Goal: Information Seeking & Learning: Learn about a topic

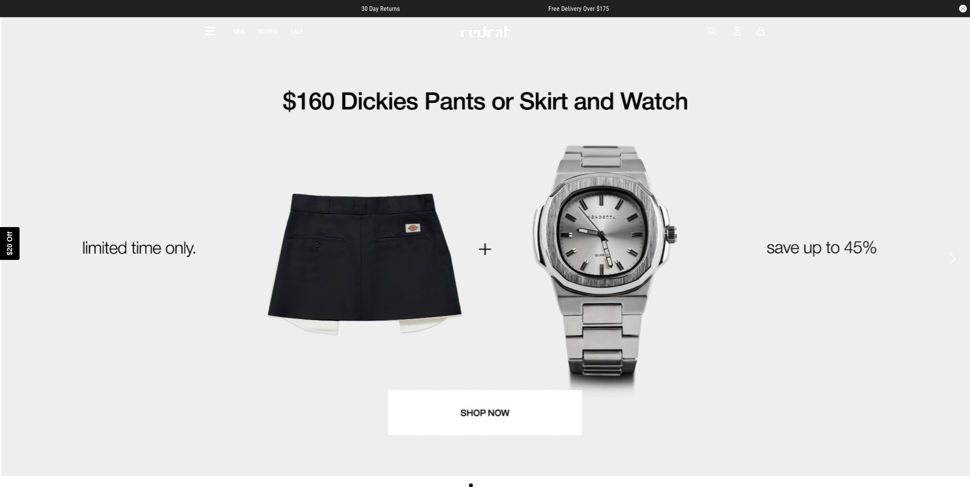
click at [213, 31] on div "Close dialog UNLOCK $20 OFF WHEN YOU JOIN THE CREW Sign up to receive email & S…" at bounding box center [485, 243] width 970 height 487
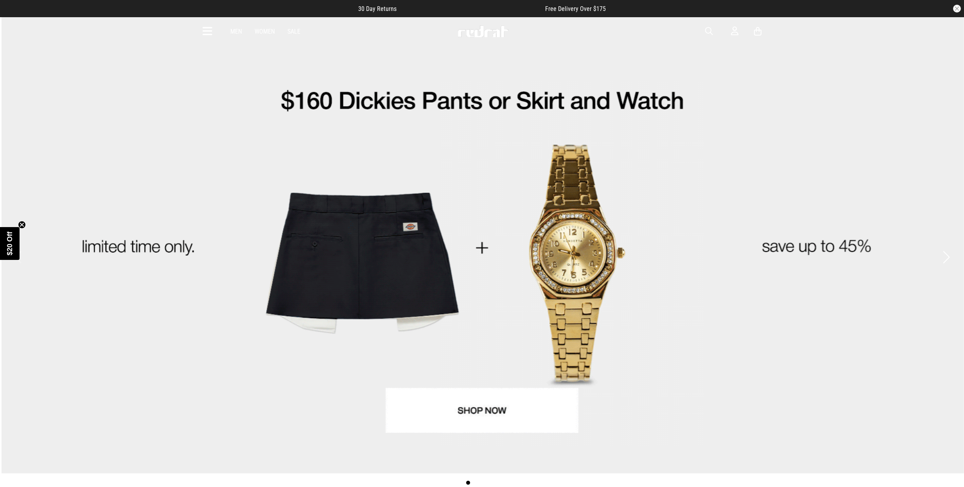
click at [208, 30] on icon at bounding box center [208, 31] width 10 height 13
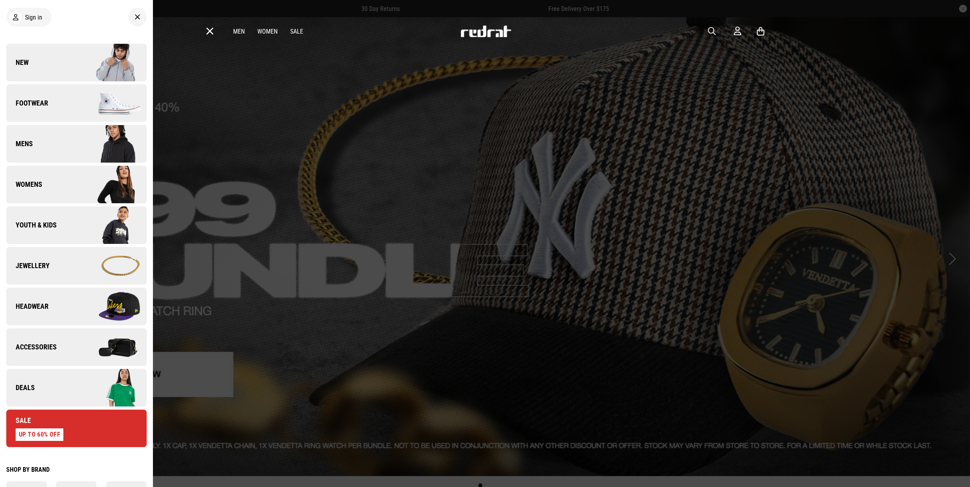
scroll to position [360, 0]
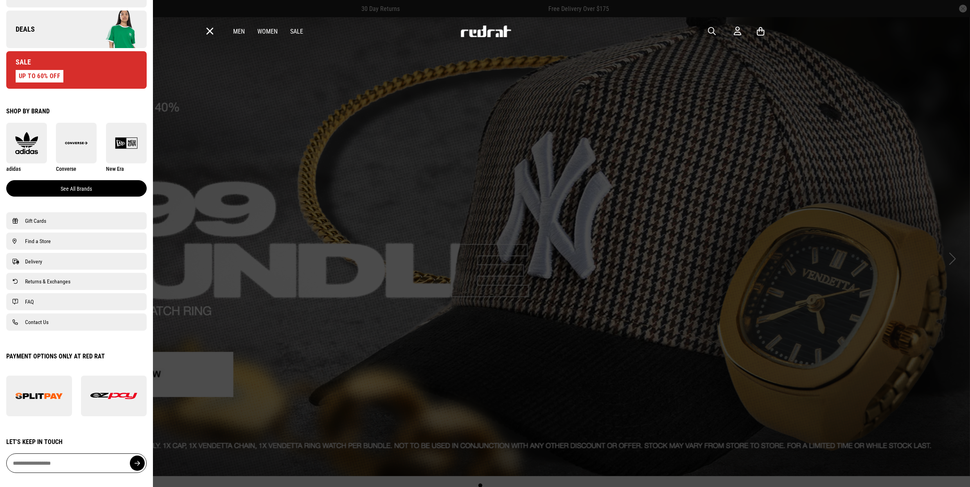
click at [95, 181] on link "See all brands" at bounding box center [76, 188] width 140 height 16
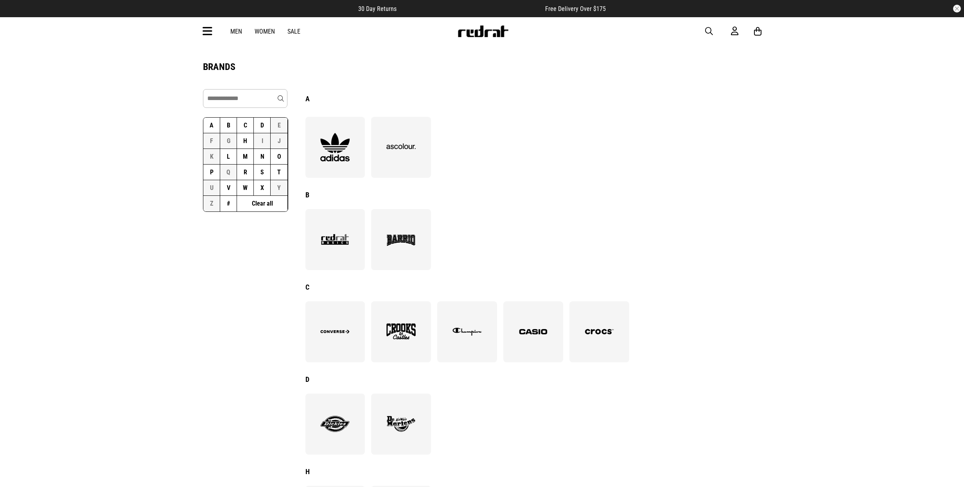
click at [248, 170] on button "R" at bounding box center [245, 173] width 17 height 16
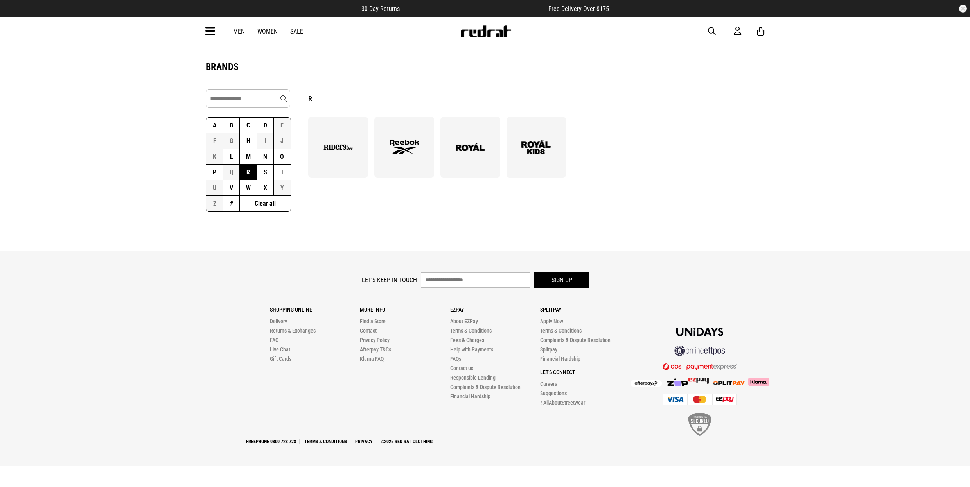
click at [464, 150] on img at bounding box center [470, 147] width 43 height 29
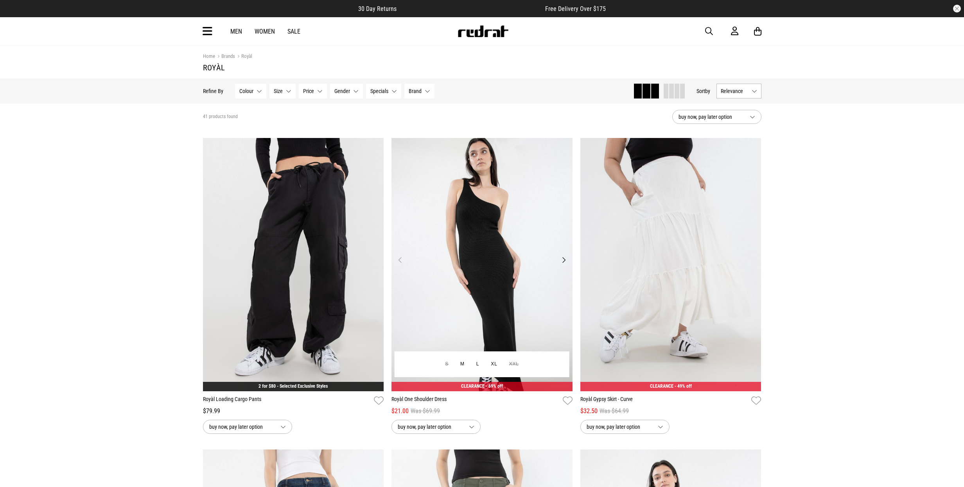
click at [566, 261] on button "Next" at bounding box center [564, 259] width 10 height 9
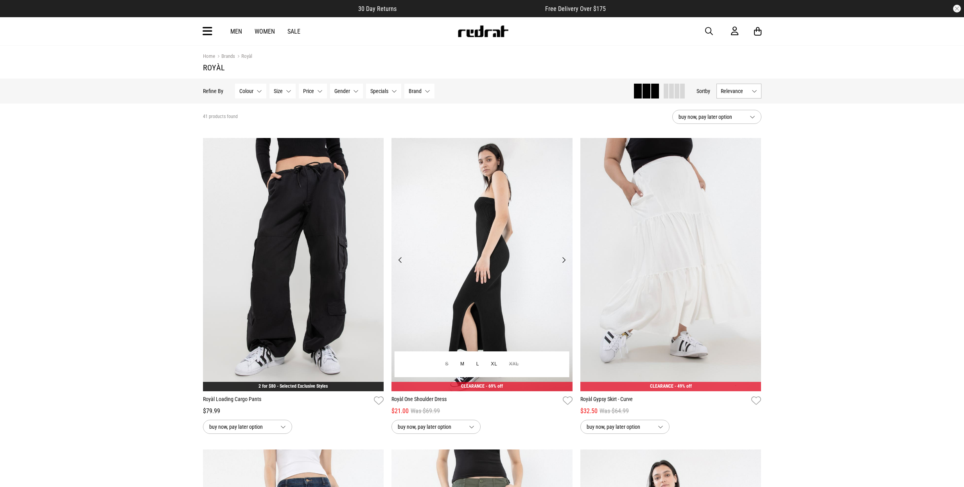
click at [566, 261] on button "Next" at bounding box center [564, 259] width 10 height 9
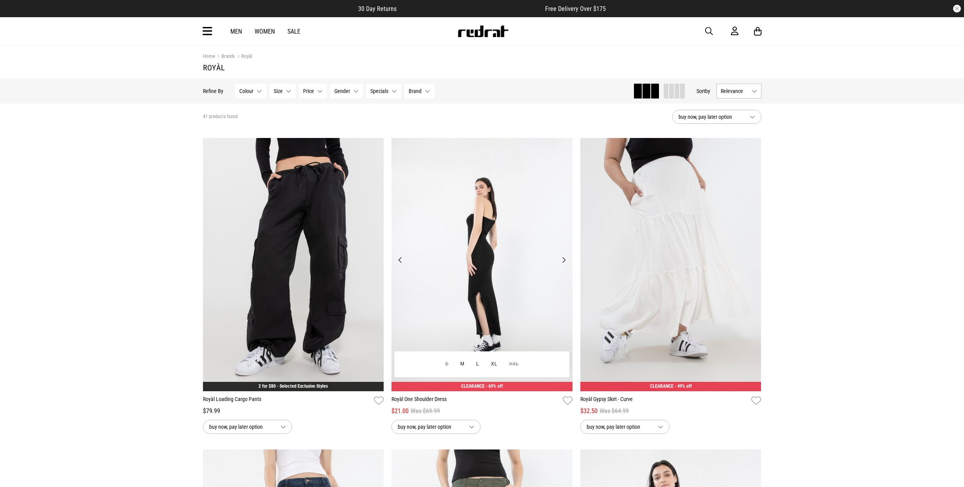
click at [566, 261] on button "Next" at bounding box center [564, 259] width 10 height 9
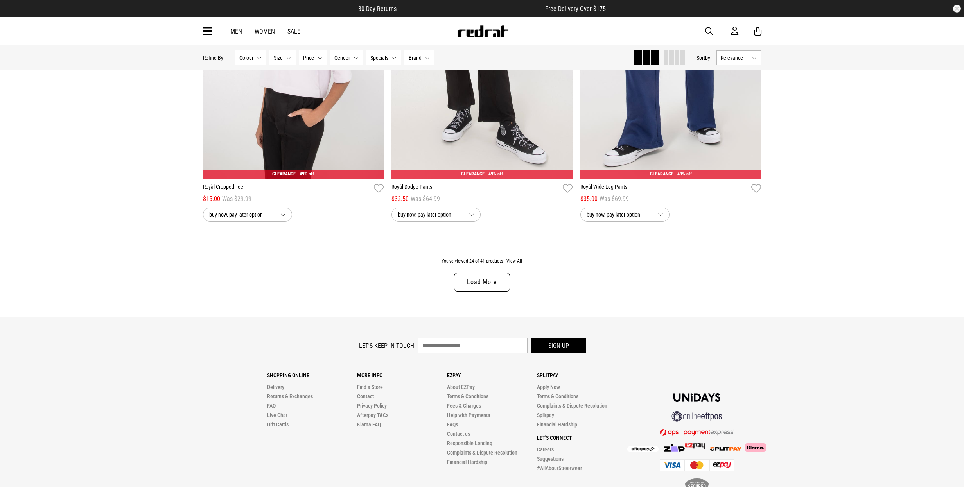
scroll to position [2440, 0]
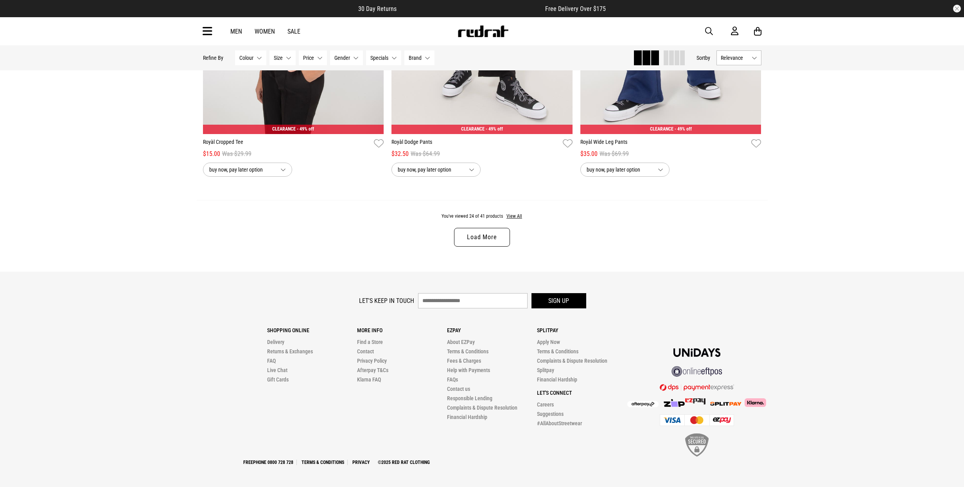
click at [499, 242] on link "Load More" at bounding box center [482, 237] width 56 height 19
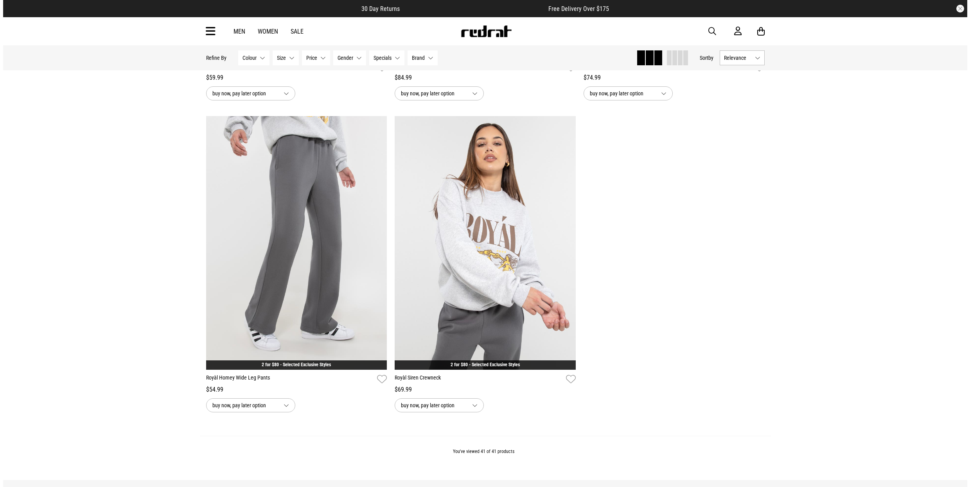
scroll to position [4284, 0]
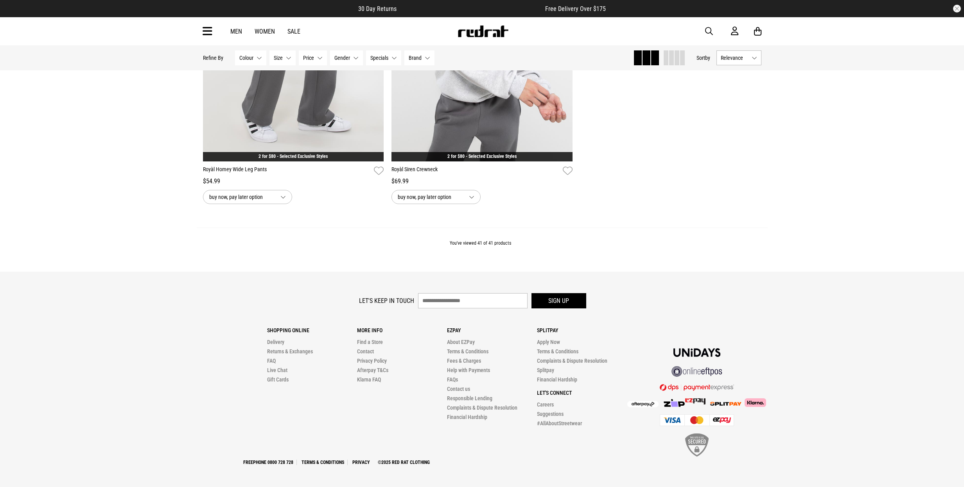
click at [205, 28] on icon at bounding box center [208, 31] width 10 height 13
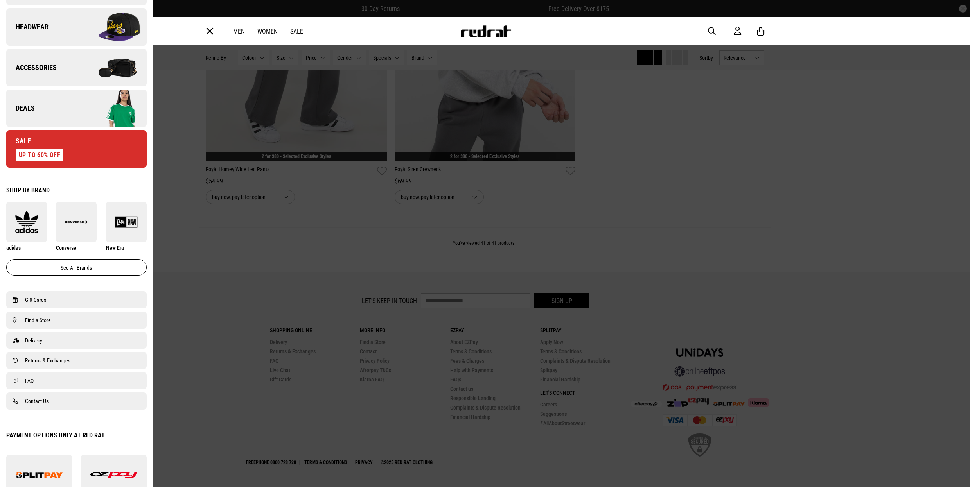
scroll to position [360, 0]
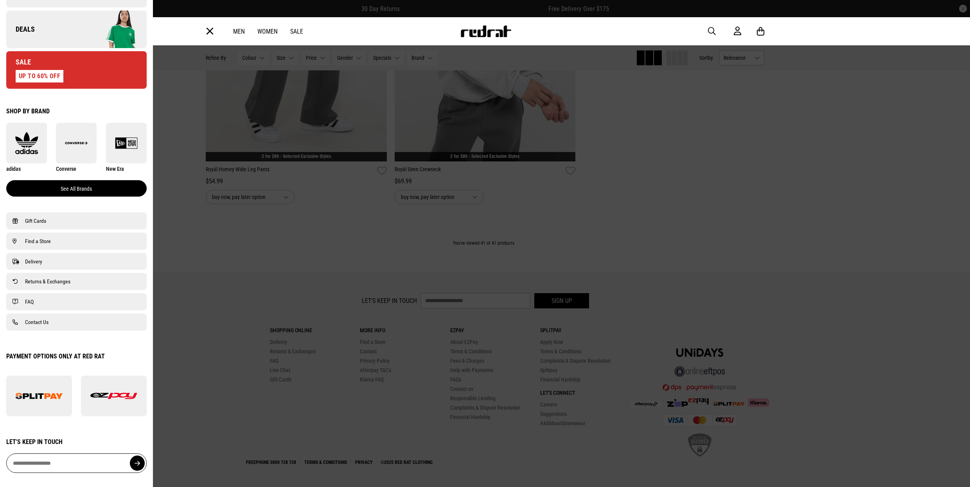
click at [82, 190] on link "See all brands" at bounding box center [76, 188] width 140 height 16
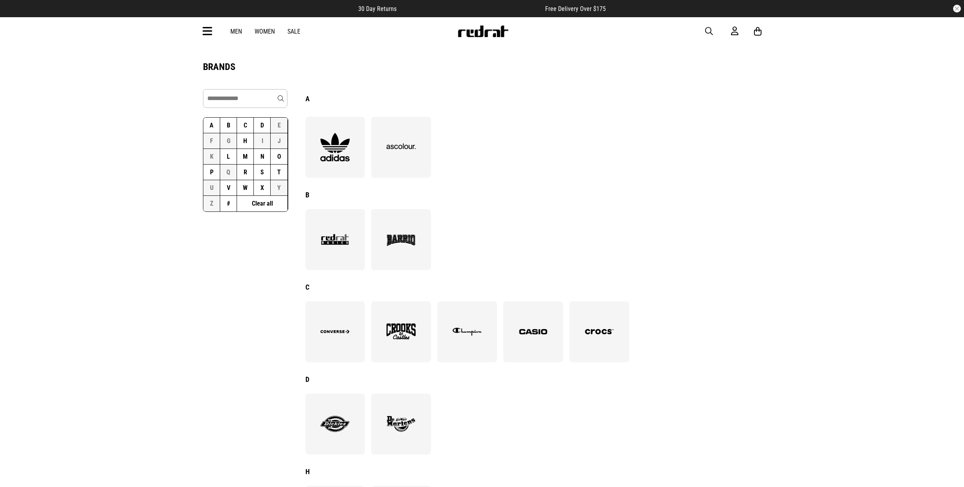
click at [248, 173] on button "R" at bounding box center [245, 173] width 17 height 16
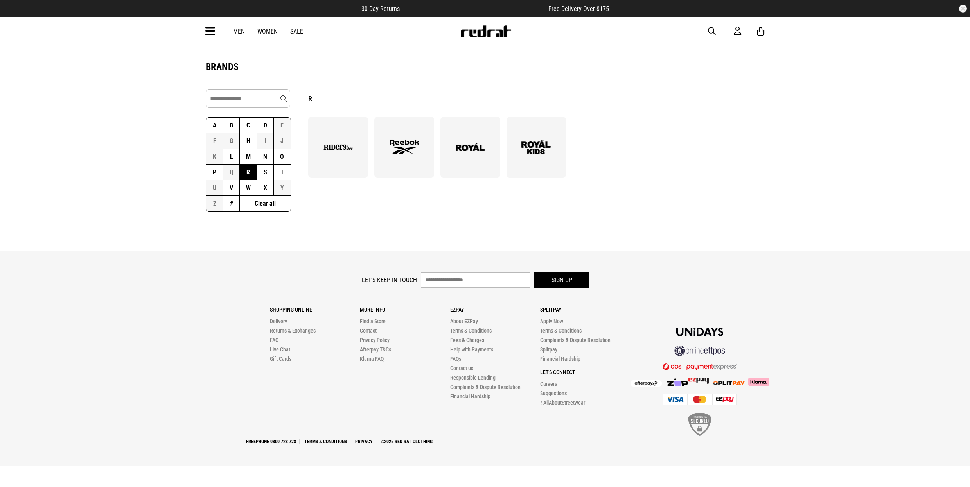
click at [484, 156] on img at bounding box center [470, 147] width 43 height 29
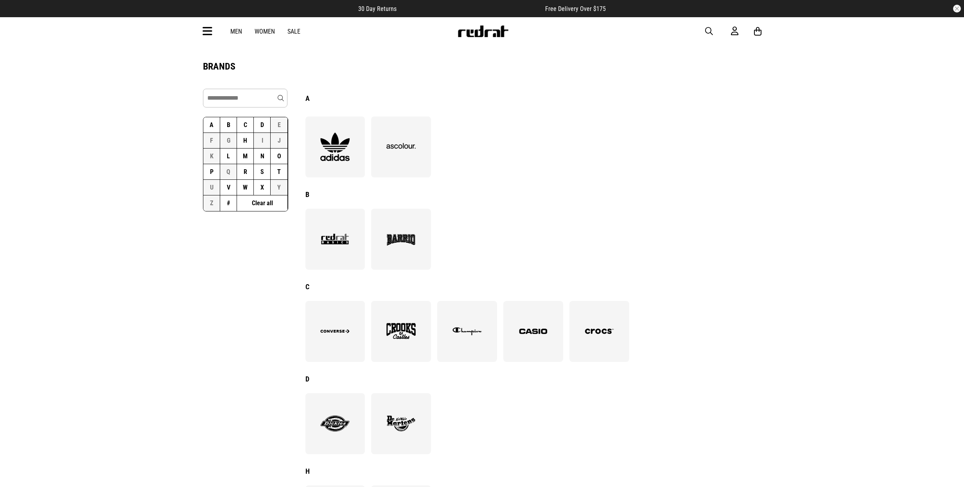
click at [248, 174] on button "R" at bounding box center [245, 172] width 17 height 16
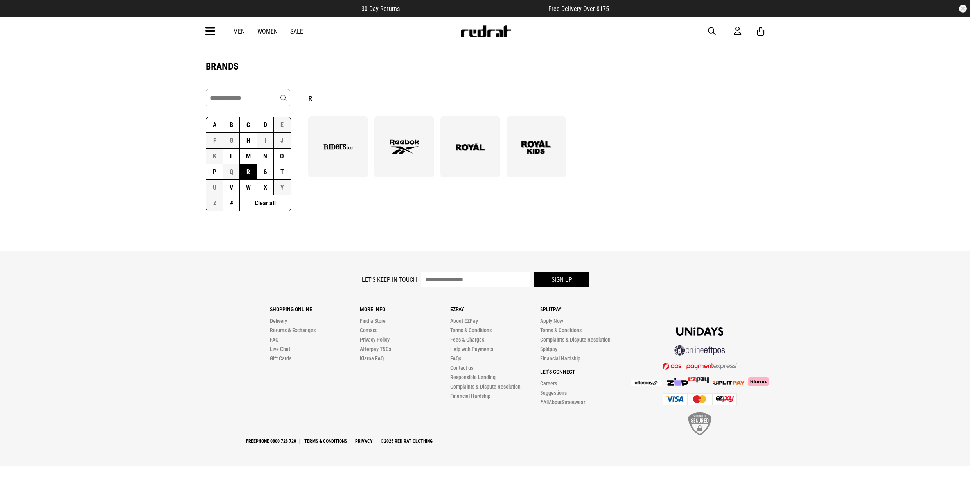
click at [552, 146] on img at bounding box center [536, 146] width 43 height 29
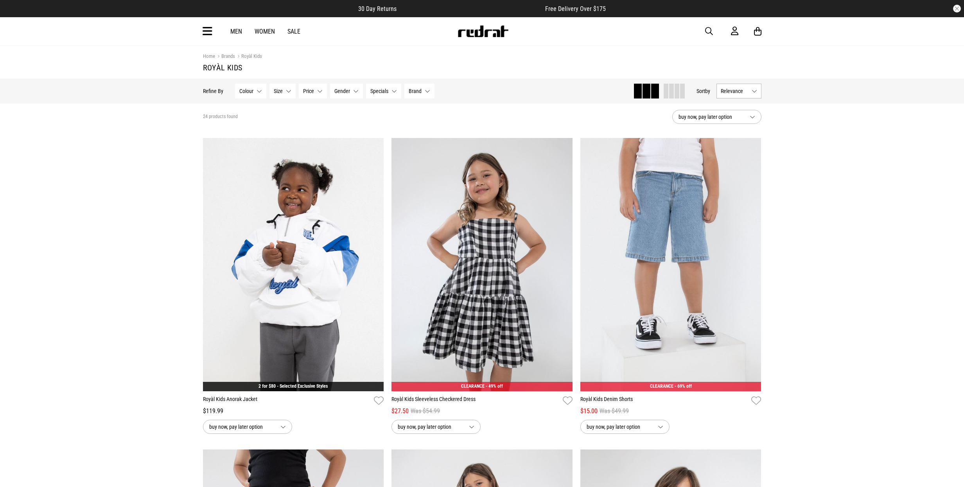
click at [208, 35] on icon at bounding box center [208, 31] width 10 height 13
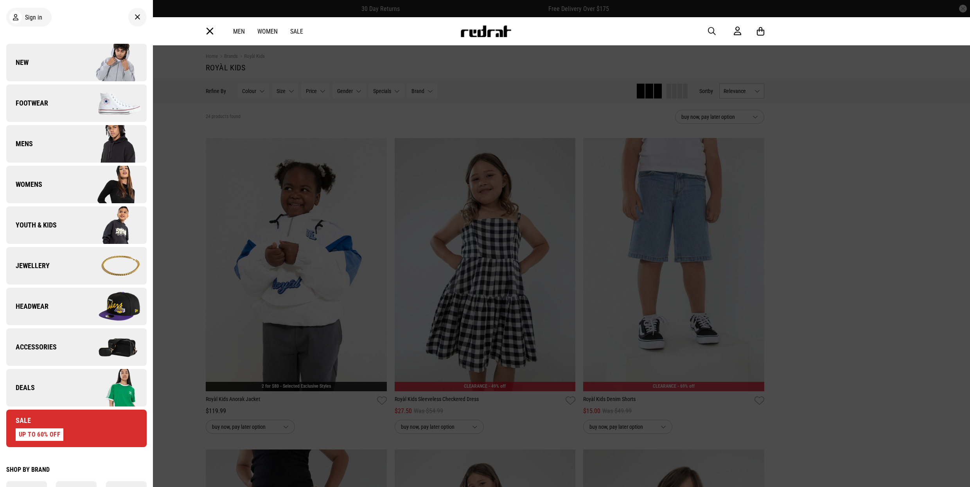
scroll to position [142, 0]
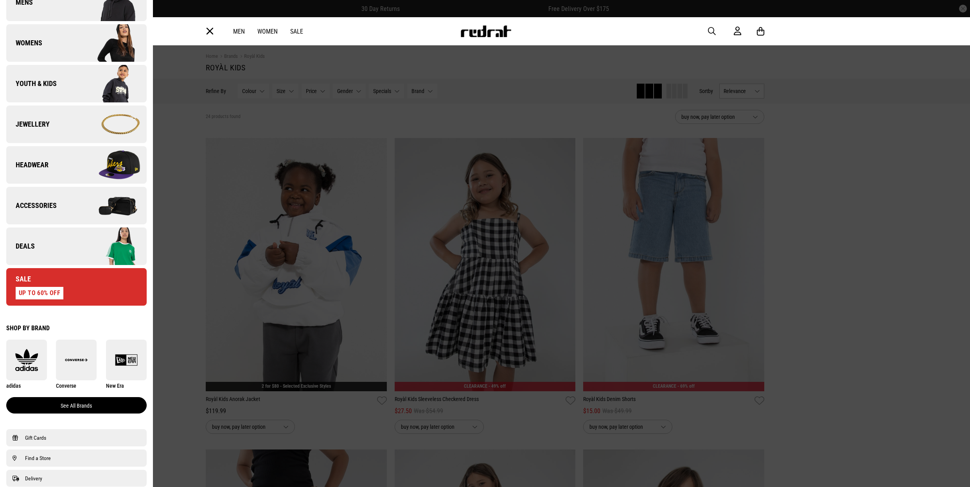
click at [94, 404] on link "See all brands" at bounding box center [76, 405] width 140 height 16
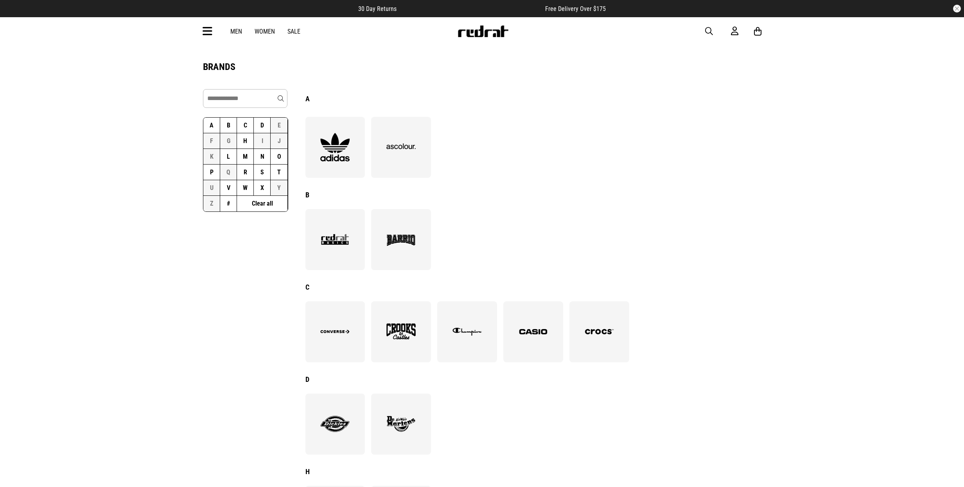
click at [262, 172] on button "S" at bounding box center [262, 173] width 17 height 16
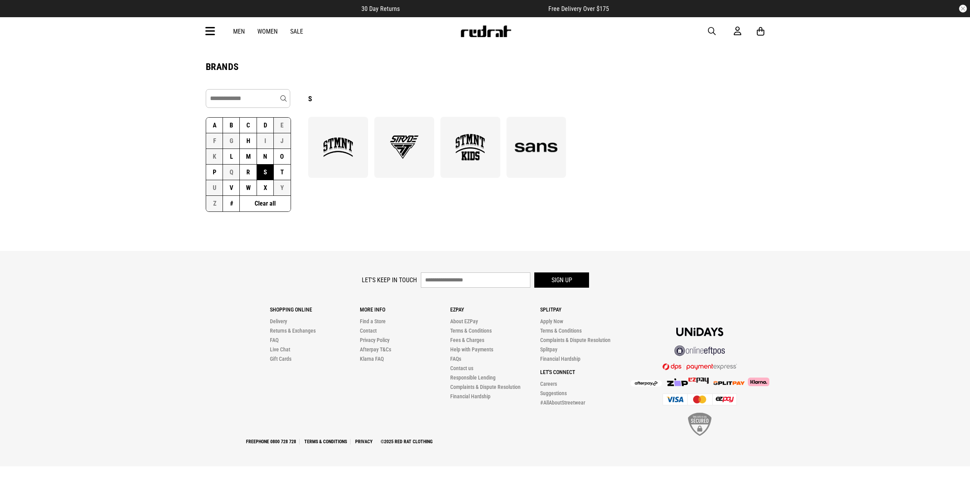
click at [485, 158] on img at bounding box center [470, 147] width 43 height 29
